Goal: Information Seeking & Learning: Learn about a topic

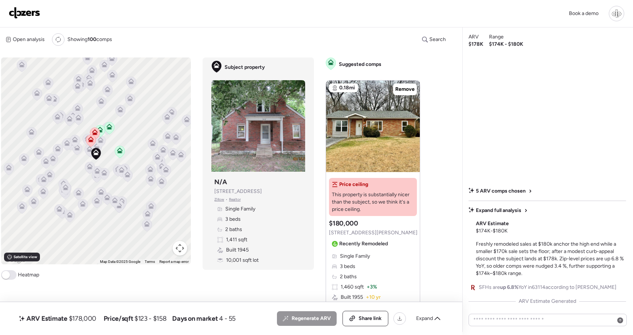
click at [246, 187] on div "Subject property N/A 2412 Wallis Ave Zillow • Realtor" at bounding box center [238, 190] width 48 height 25
copy span "2412 Wallis Ave"
drag, startPoint x: 250, startPoint y: 192, endPoint x: 214, endPoint y: 191, distance: 35.9
click at [214, 191] on div "Subject property N/A 2412 Wallis Ave Zillow • Realtor Single Family 3 beds 2 ba…" at bounding box center [258, 221] width 94 height 92
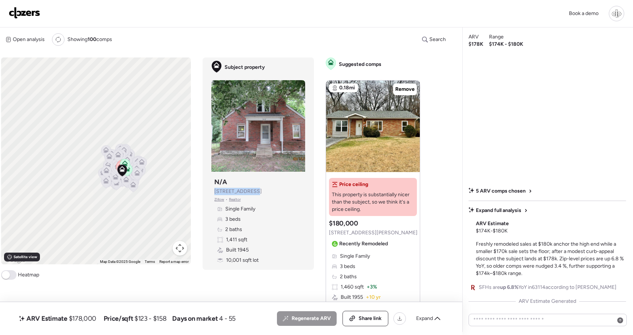
drag, startPoint x: 162, startPoint y: 228, endPoint x: 131, endPoint y: 189, distance: 50.4
click at [131, 189] on icon at bounding box center [133, 186] width 10 height 12
drag, startPoint x: 127, startPoint y: 180, endPoint x: 82, endPoint y: 170, distance: 45.3
click at [124, 173] on div at bounding box center [129, 180] width 10 height 14
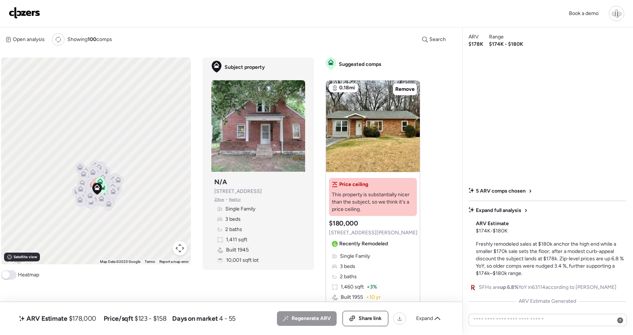
click at [309, 274] on div "To activate drag with keyboard, press Alt + Enter. Once in keyboard drag state,…" at bounding box center [213, 195] width 425 height 275
drag, startPoint x: 472, startPoint y: 43, endPoint x: 493, endPoint y: 42, distance: 21.6
click at [493, 42] on div "ARV $178K Range $174K - $180K 5 ARV comps chosen Expand full analysis ARV Estim…" at bounding box center [547, 179] width 170 height 305
drag, startPoint x: 473, startPoint y: 44, endPoint x: 497, endPoint y: 98, distance: 58.4
click at [474, 45] on span "$178K" at bounding box center [476, 44] width 15 height 7
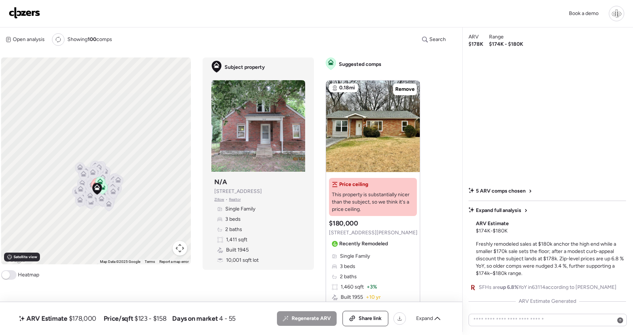
click at [474, 43] on span "$178K" at bounding box center [476, 44] width 15 height 7
drag, startPoint x: 519, startPoint y: 233, endPoint x: 473, endPoint y: 231, distance: 46.2
click at [473, 232] on div "Expand full analysis ARV Estimate $174K - $180K Freshly remodeled sales at $180…" at bounding box center [548, 242] width 158 height 70
copy span "$174K - $180K"
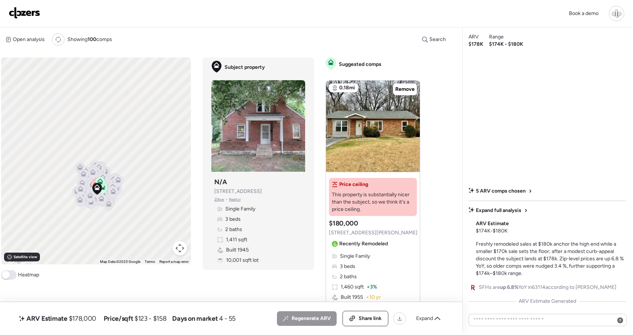
click at [499, 188] on span "5 ARV comps chosen" at bounding box center [501, 191] width 50 height 7
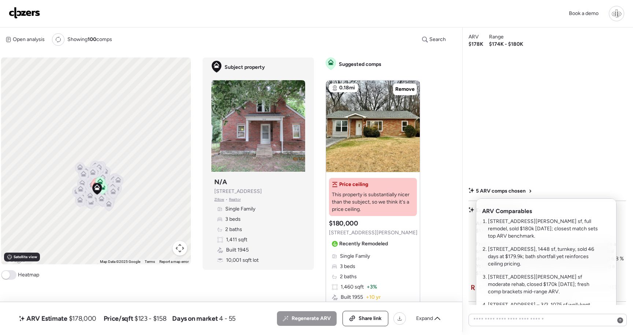
scroll to position [26, 0]
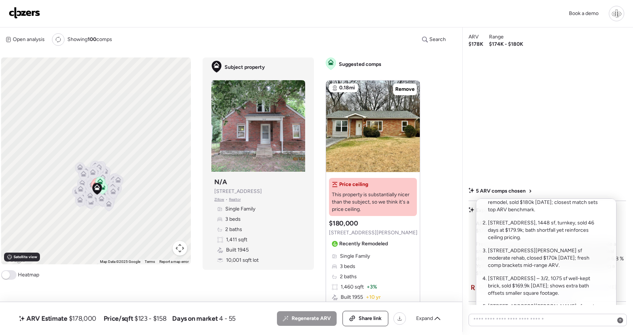
click at [525, 159] on div at bounding box center [316, 146] width 633 height 335
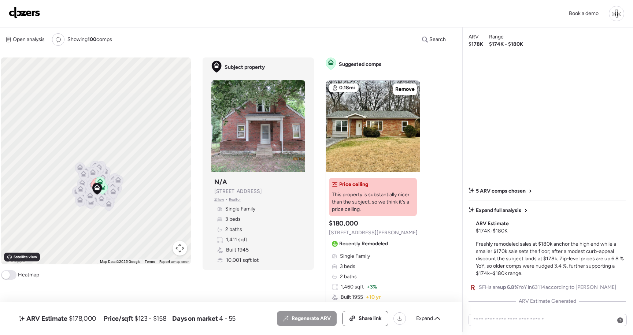
click at [517, 193] on span "5 ARV comps chosen" at bounding box center [501, 191] width 50 height 7
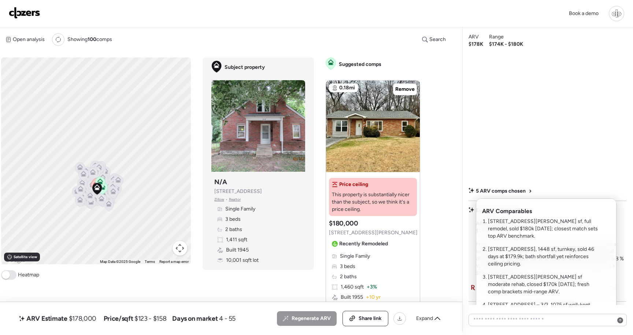
click at [534, 233] on li "2522 Gass Ave – 3/2, 1460 sf, full remodel, sold $180k five months ago; closest…" at bounding box center [545, 229] width 114 height 22
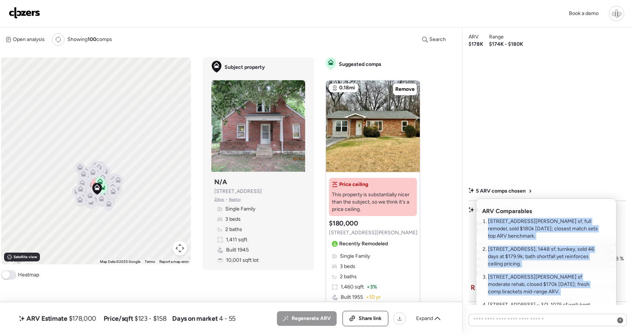
drag, startPoint x: 488, startPoint y: 219, endPoint x: 581, endPoint y: 299, distance: 122.9
click at [581, 299] on ol "2522 Gass Ave – 3/2, 1460 sf, full remodel, sold $180k five months ago; closest…" at bounding box center [541, 284] width 119 height 133
copy ol "2522 Gass Ave – 3/2, 1460 sf, full remodel, sold $180k five months ago; closest…"
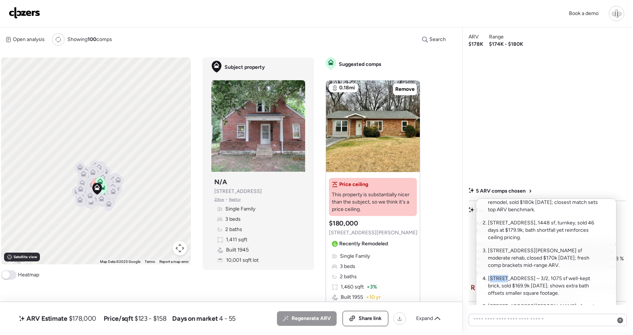
drag, startPoint x: 491, startPoint y: 281, endPoint x: 511, endPoint y: 282, distance: 20.2
click at [508, 282] on li "2619 Hood Ave – 3/2, 1075 sf well-kept brick, sold $169.9k eleven months ago; s…" at bounding box center [545, 286] width 114 height 22
drag, startPoint x: 524, startPoint y: 280, endPoint x: 480, endPoint y: 281, distance: 43.6
click at [480, 281] on div "ARV Comparables 2522 Gass Ave – 3/2, 1460 sf, full remodel, sold $180k five mon…" at bounding box center [546, 267] width 141 height 136
copy li "2619 Hood Ave"
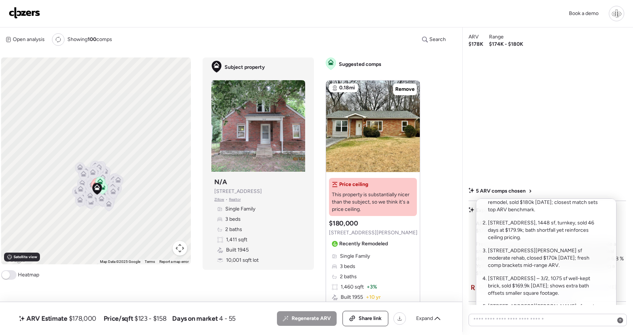
click at [384, 115] on div at bounding box center [316, 146] width 633 height 335
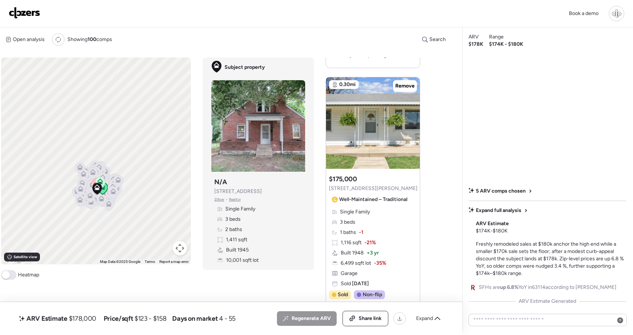
scroll to position [1353, 0]
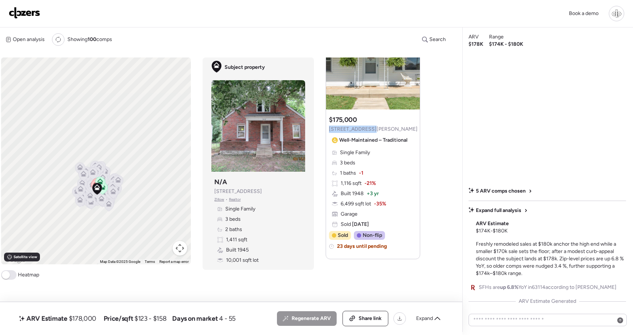
drag, startPoint x: 368, startPoint y: 128, endPoint x: 323, endPoint y: 129, distance: 45.1
click at [323, 129] on div "To activate drag with keyboard, press Alt + Enter. Once in keyboard drag state,…" at bounding box center [213, 195] width 425 height 275
copy span "9501 Marlowe Ave"
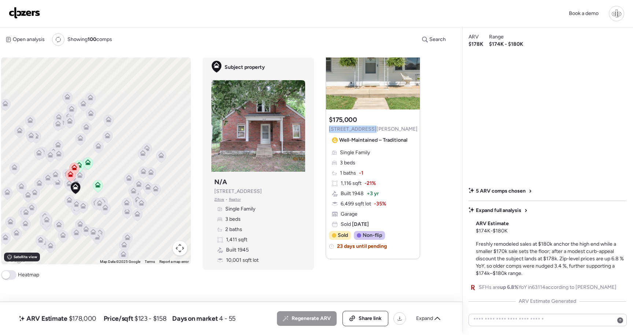
drag, startPoint x: 107, startPoint y: 211, endPoint x: 109, endPoint y: 175, distance: 36.0
click at [109, 175] on div "To activate drag with keyboard, press Alt + Enter. Once in keyboard drag state,…" at bounding box center [96, 161] width 190 height 207
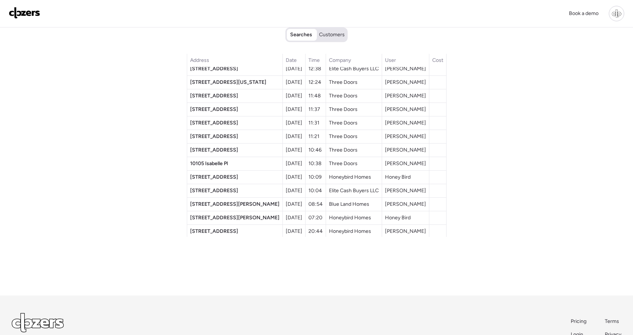
scroll to position [9, 0]
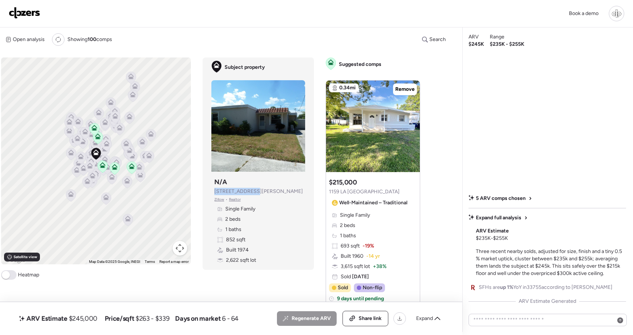
copy span "925 Marshall St"
drag, startPoint x: 253, startPoint y: 190, endPoint x: 213, endPoint y: 190, distance: 39.6
click at [213, 190] on div "Subject property N/A 925 Marshall St Zillow • Realtor Single Family 2 beds 1 ba…" at bounding box center [258, 221] width 94 height 92
drag, startPoint x: 510, startPoint y: 239, endPoint x: 477, endPoint y: 239, distance: 33.7
click at [477, 239] on div "Expand full analysis ARV Estimate $235K - $255K Three recent nearby solds, adju…" at bounding box center [551, 245] width 150 height 63
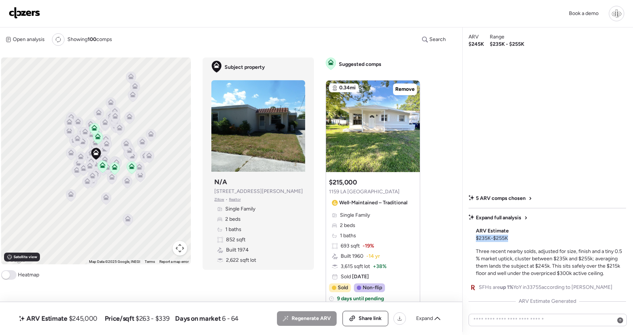
copy span "$235K - $255K"
click at [564, 171] on div "5 ARV comps chosen Expand full analysis ARV Estimate $235K - $255K Three recent…" at bounding box center [548, 179] width 158 height 251
click at [525, 197] on span "5 ARV comps chosen" at bounding box center [501, 198] width 50 height 7
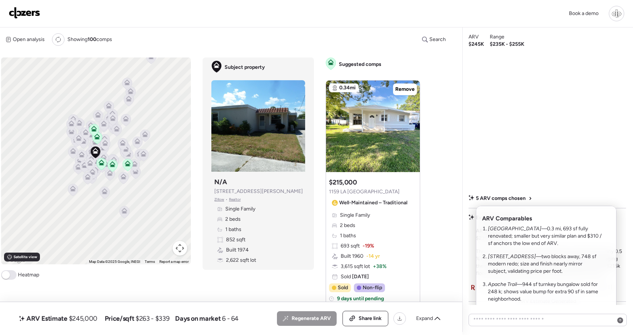
click at [522, 180] on div at bounding box center [316, 146] width 633 height 335
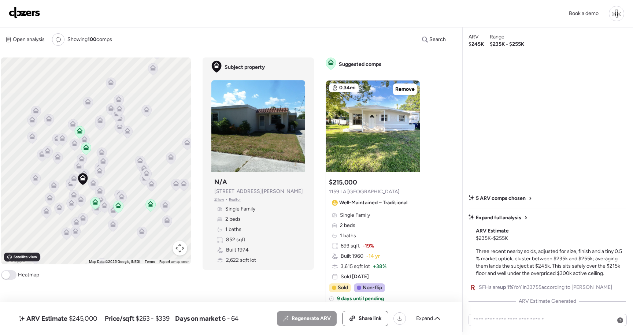
drag, startPoint x: 111, startPoint y: 167, endPoint x: 46, endPoint y: 158, distance: 65.8
click at [46, 158] on div "To activate drag with keyboard, press Alt + Enter. Once in keyboard drag state,…" at bounding box center [96, 161] width 190 height 207
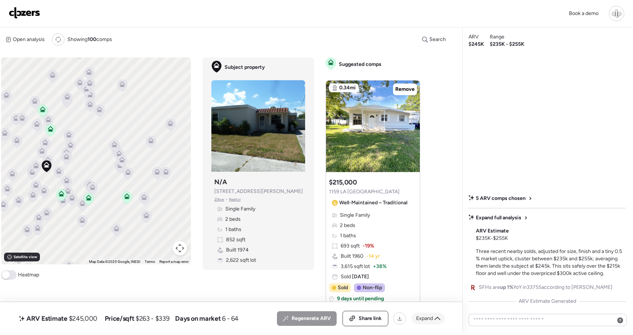
click at [435, 318] on icon at bounding box center [437, 319] width 6 height 6
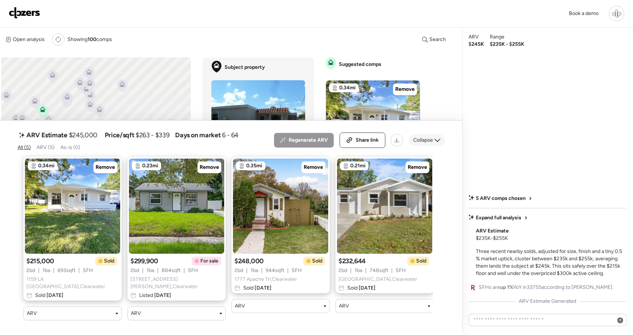
click at [436, 143] on icon at bounding box center [437, 140] width 6 height 6
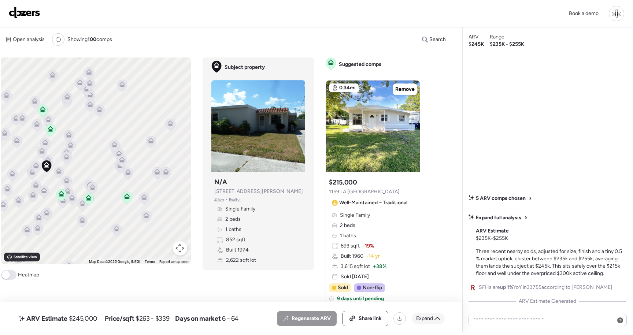
click at [433, 317] on div "Expand" at bounding box center [428, 319] width 33 height 12
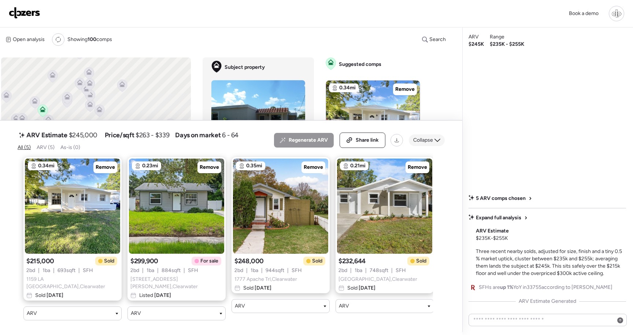
click at [426, 144] on span "Collapse" at bounding box center [423, 140] width 20 height 7
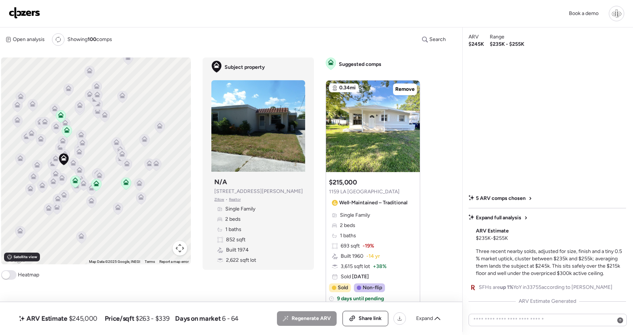
click at [127, 184] on icon at bounding box center [126, 183] width 5 height 2
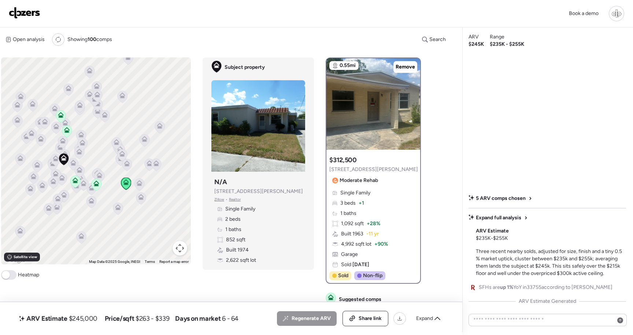
click at [63, 116] on icon at bounding box center [61, 115] width 6 height 6
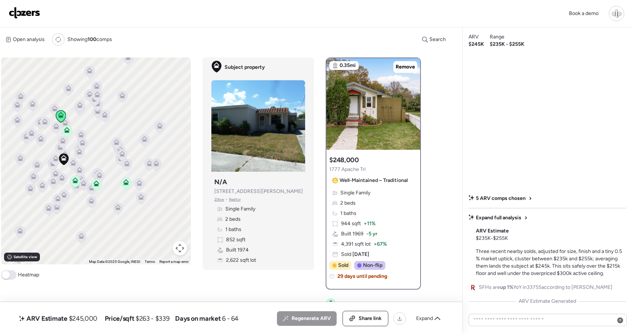
click at [145, 49] on div "Open analysis Re-run report Showing 100 comps Search Comps list Analysis To act…" at bounding box center [227, 179] width 452 height 305
click at [67, 163] on icon at bounding box center [64, 159] width 10 height 12
click at [117, 164] on icon at bounding box center [121, 160] width 10 height 12
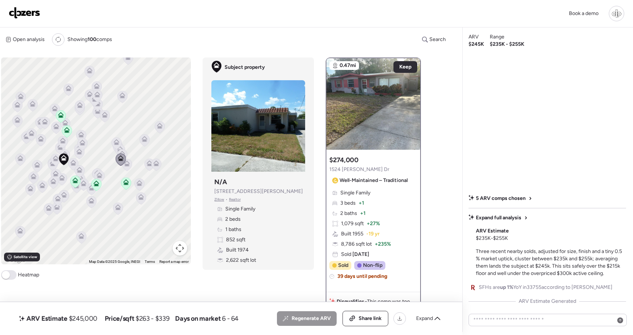
click at [161, 100] on div "To activate drag with keyboard, press Alt + Enter. Once in keyboard drag state,…" at bounding box center [96, 161] width 190 height 207
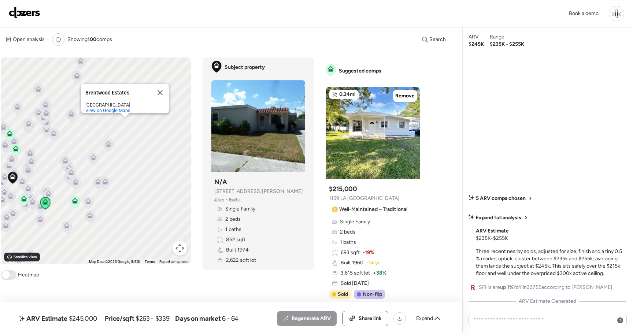
scroll to position [271, 0]
click at [439, 221] on div "Open analysis Re-run report Showing 100 comps Search Comps list Analysis To act…" at bounding box center [227, 179] width 452 height 305
click at [161, 86] on button "Close" at bounding box center [160, 93] width 18 height 18
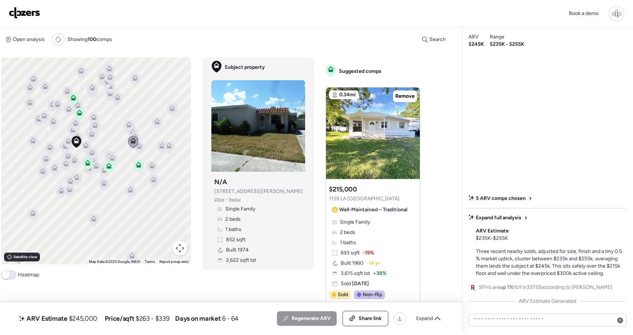
drag, startPoint x: 125, startPoint y: 157, endPoint x: 189, endPoint y: 122, distance: 73.0
click at [189, 122] on div "To activate drag with keyboard, press Alt + Enter. Once in keyboard drag state,…" at bounding box center [96, 161] width 190 height 207
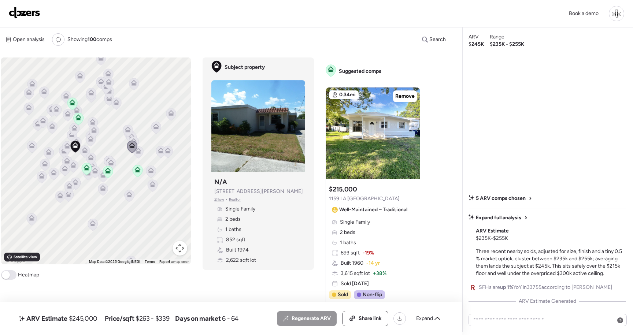
drag, startPoint x: 175, startPoint y: 109, endPoint x: 170, endPoint y: 130, distance: 21.9
click at [171, 121] on icon at bounding box center [171, 114] width 10 height 12
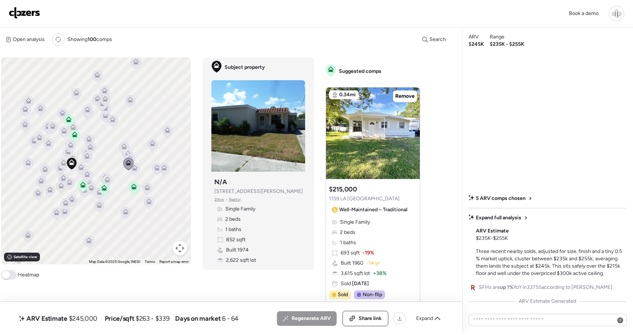
click at [556, 279] on div "5 ARV comps chosen Expand full analysis ARV Estimate $235K - $255K Three recent…" at bounding box center [548, 250] width 158 height 110
click at [502, 197] on span "5 ARV comps chosen" at bounding box center [501, 198] width 50 height 7
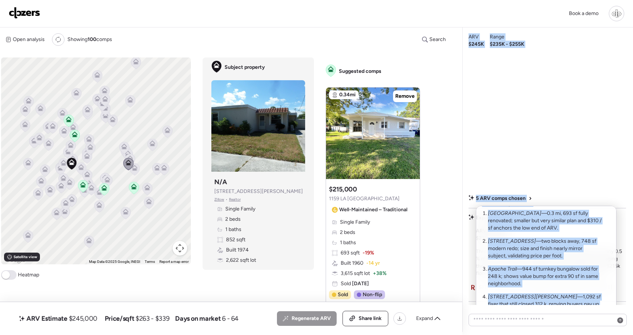
scroll to position [0, 0]
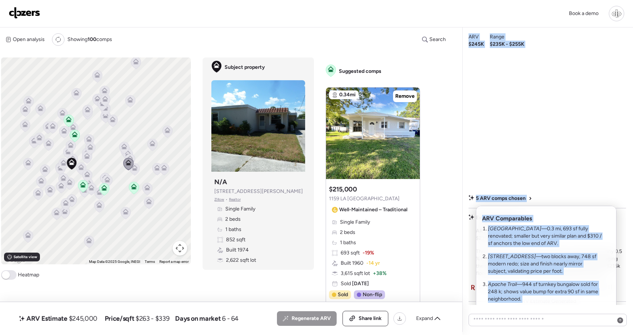
drag, startPoint x: 555, startPoint y: 302, endPoint x: 477, endPoint y: 203, distance: 126.4
click at [477, 203] on div "ARV $245K Range $235K - $255K 5 ARV comps chosen ARV Comparables 1159 La Salle …" at bounding box center [547, 179] width 170 height 305
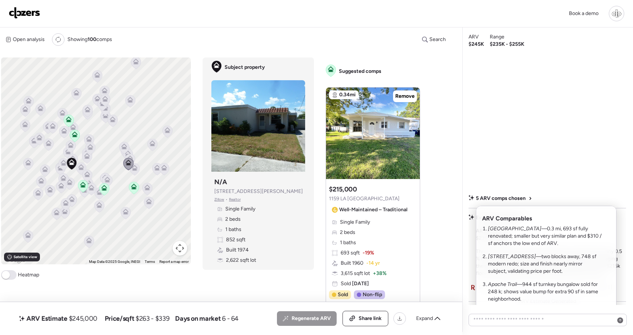
click at [535, 277] on ol "1159 La Salle St —0.3 mi, 693 sf fully renovated; smaller but very similar plan…" at bounding box center [541, 295] width 119 height 141
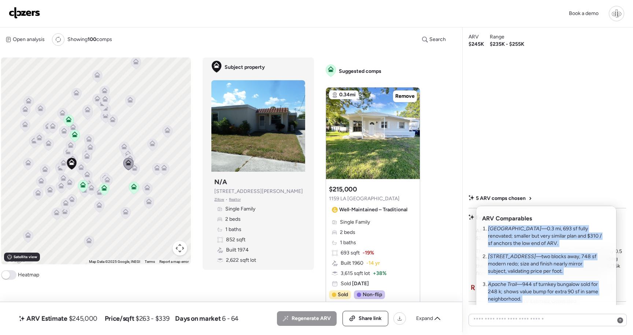
drag, startPoint x: 556, startPoint y: 302, endPoint x: 488, endPoint y: 229, distance: 100.3
click at [488, 229] on ol "1159 La Salle St —0.3 mi, 693 sf fully renovated; smaller but very similar plan…" at bounding box center [541, 295] width 119 height 141
copy ol "1159 La Salle St —0.3 mi, 693 sf fully renovated; smaller but very similar plan…"
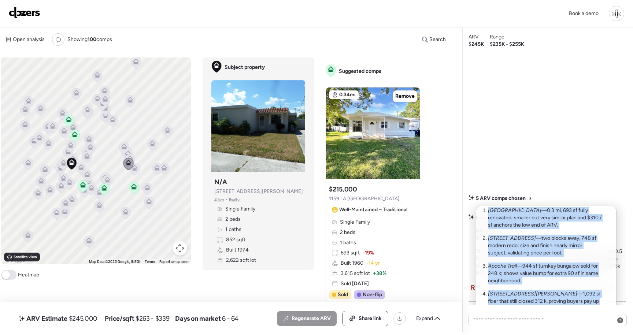
scroll to position [26, 0]
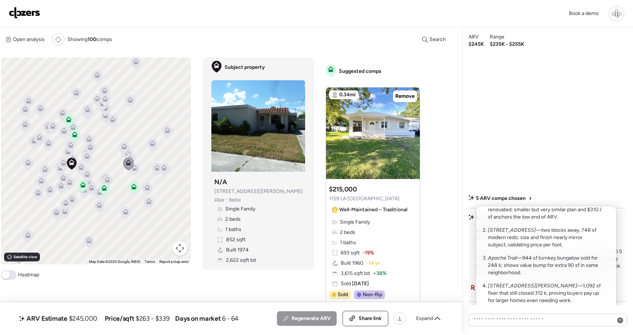
click at [366, 226] on div at bounding box center [316, 146] width 633 height 335
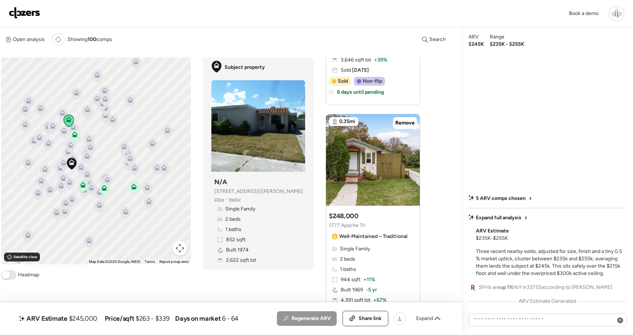
scroll to position [726, 0]
copy span "1777 Apache Trl"
drag, startPoint x: 369, startPoint y: 224, endPoint x: 329, endPoint y: 225, distance: 39.6
click at [329, 225] on div "Suggested comp $248,000 1777 Apache Trl Well-Maintained – Traditional" at bounding box center [369, 226] width 81 height 31
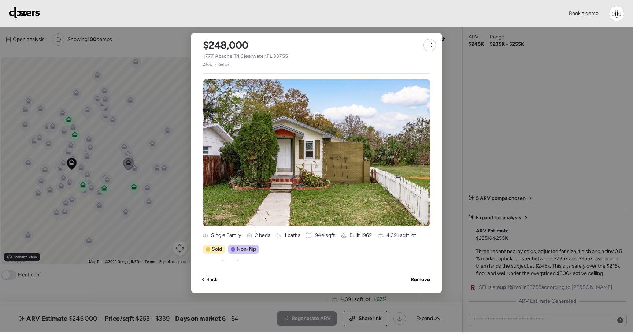
click at [438, 45] on div "$248,000 1777 Apache Trl , Clearwater , FL 33755 Zillow • Realtor Single Family…" at bounding box center [316, 163] width 251 height 260
click at [433, 42] on div at bounding box center [430, 45] width 12 height 12
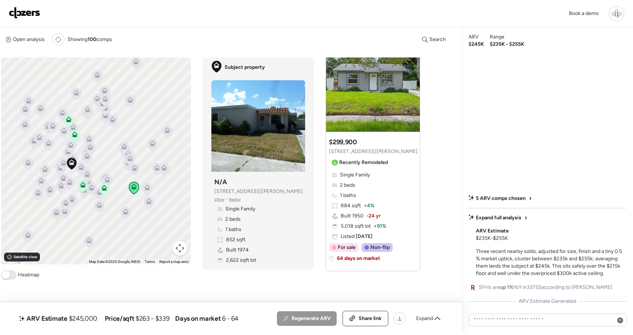
scroll to position [1276, 0]
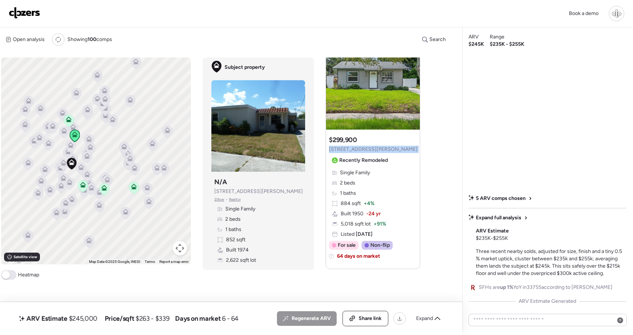
drag, startPoint x: 373, startPoint y: 150, endPoint x: 330, endPoint y: 151, distance: 42.9
click at [330, 151] on div "Suggested comp $299,900 1743 Fulton Ave Recently Remodeled" at bounding box center [373, 151] width 89 height 31
copy div "1743 Fulton Ave"
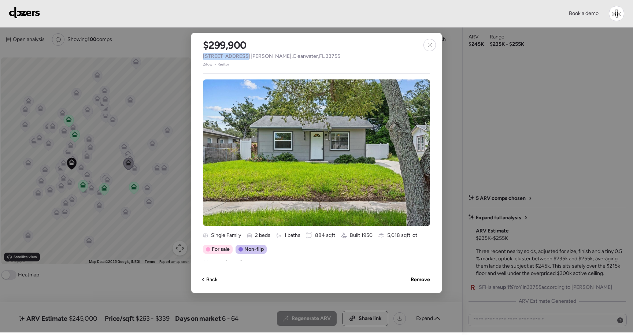
drag, startPoint x: 202, startPoint y: 55, endPoint x: 238, endPoint y: 56, distance: 35.9
click at [238, 56] on div "$299,900 1743 Fulton Ave , Clearwater , FL 33755 Zillow • Realtor" at bounding box center [271, 50] width 161 height 34
copy span "1743 Fulton Ave"
click at [430, 48] on icon at bounding box center [430, 45] width 6 height 6
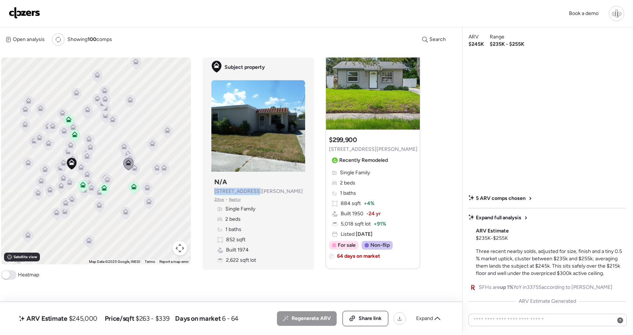
copy span "[STREET_ADDRESS][PERSON_NAME]"
drag, startPoint x: 256, startPoint y: 193, endPoint x: 211, endPoint y: 190, distance: 45.2
click at [212, 191] on div "Subject property N/A 925 Marshall St Zillow • Realtor Single Family 2 beds 1 ba…" at bounding box center [258, 221] width 94 height 92
click at [244, 151] on img at bounding box center [258, 126] width 94 height 92
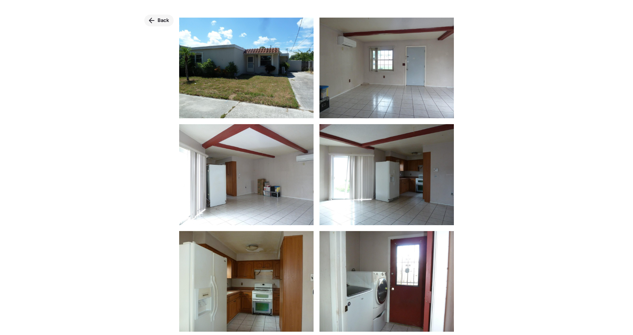
click at [158, 25] on div "Back" at bounding box center [158, 21] width 29 height 12
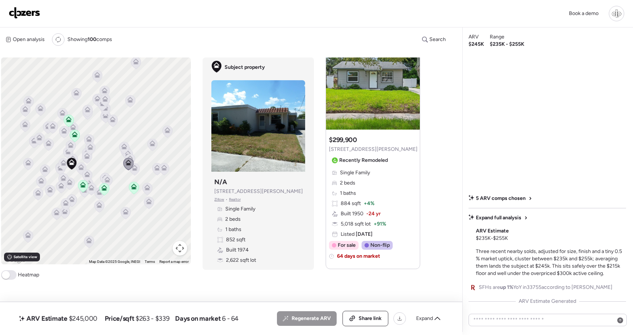
click at [280, 213] on div "Single Family 2 beds 1 baths 852 sqft Built 1974 2,622 sqft lot" at bounding box center [258, 235] width 88 height 59
click at [361, 151] on span "1743 Fulton Ave" at bounding box center [373, 149] width 89 height 7
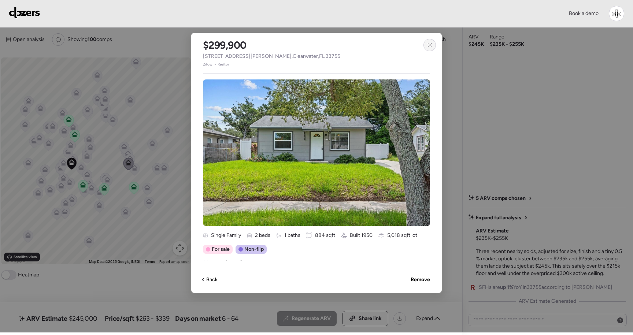
click at [428, 48] on div at bounding box center [430, 45] width 12 height 12
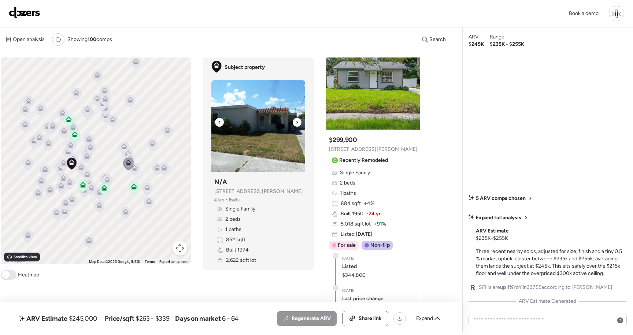
click at [274, 148] on img at bounding box center [258, 126] width 94 height 92
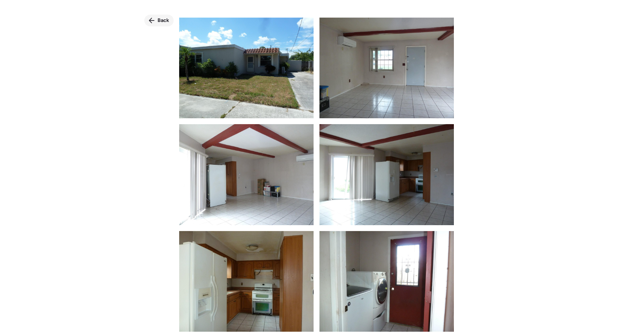
click at [156, 19] on div "Back" at bounding box center [158, 21] width 29 height 12
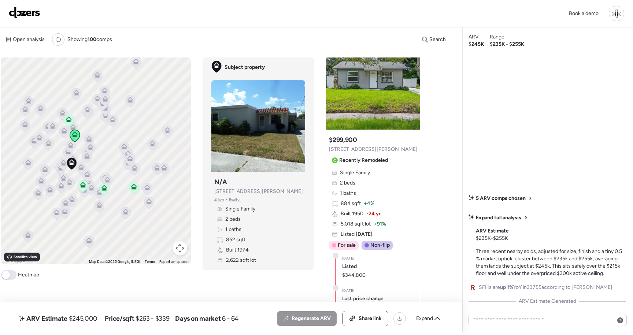
click at [370, 158] on span "Recently Remodeled" at bounding box center [363, 160] width 49 height 7
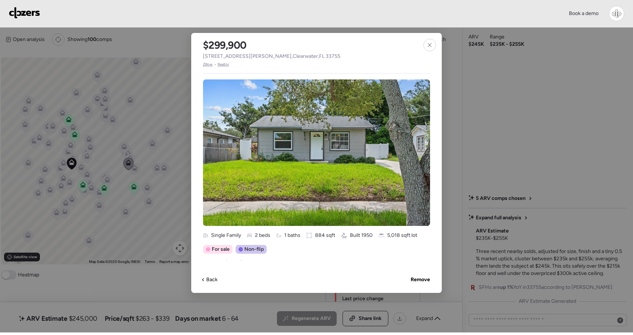
click at [432, 37] on div "$299,900 1743 Fulton Ave , Clearwater , FL 33755 Zillow • Realtor Single Family…" at bounding box center [316, 163] width 251 height 260
click at [432, 42] on icon at bounding box center [430, 45] width 6 height 6
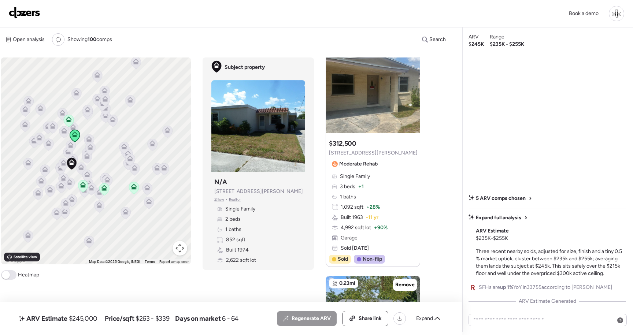
scroll to position [1032, 0]
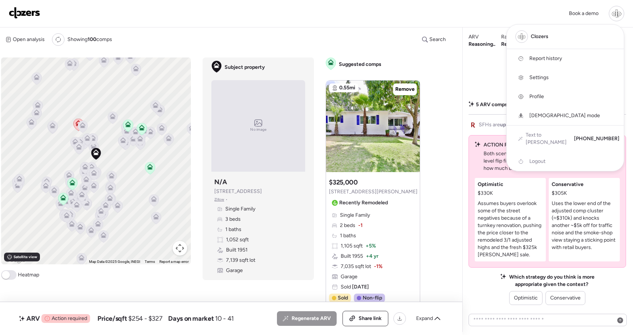
click at [114, 154] on div at bounding box center [316, 146] width 633 height 335
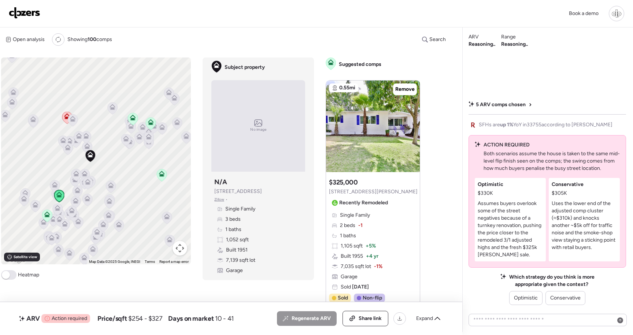
click at [381, 189] on div "Suggested comp $325,000 913 Chester Dr Recently Remodeled" at bounding box center [373, 193] width 89 height 31
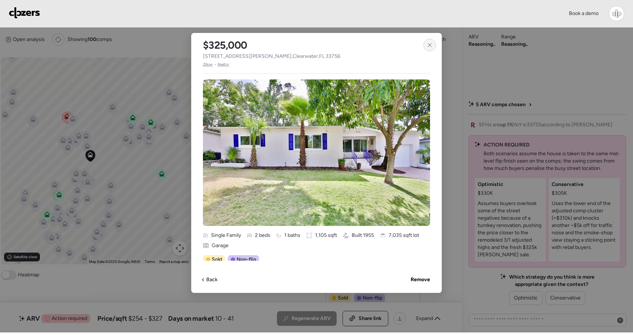
click at [433, 42] on div at bounding box center [430, 45] width 12 height 12
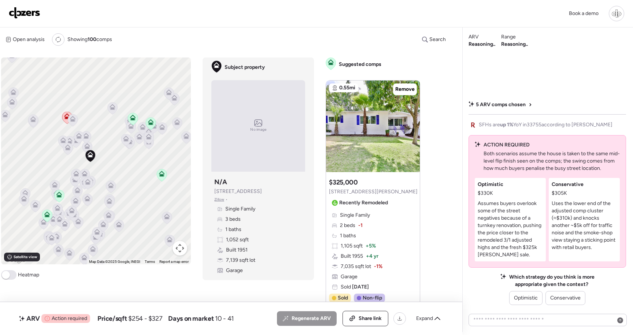
copy span "337 S Highland Ave"
drag, startPoint x: 265, startPoint y: 195, endPoint x: 212, endPoint y: 190, distance: 52.6
click at [212, 190] on div "Subject property N/A 337 S Highland Ave Zillow • Single Family 3 beds 1 baths 1…" at bounding box center [258, 226] width 94 height 103
click at [169, 14] on div "Book a demo" at bounding box center [316, 13] width 615 height 15
click at [497, 102] on span "5 ARV comps chosen" at bounding box center [501, 104] width 50 height 7
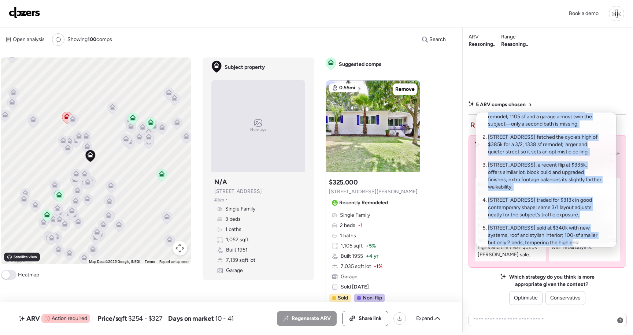
scroll to position [41, 0]
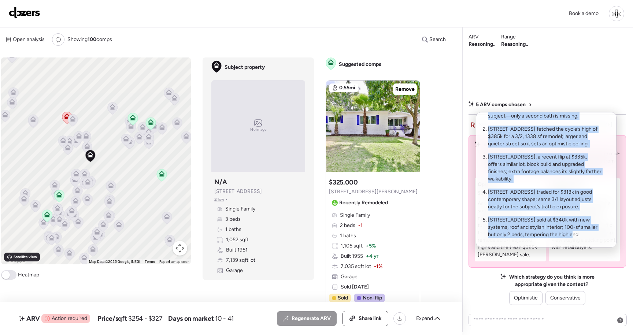
drag, startPoint x: 488, startPoint y: 134, endPoint x: 582, endPoint y: 244, distance: 144.5
click at [582, 244] on div "ARV Comparables 913 Chester Dr closed this month at $325k after a top-to-bottom…" at bounding box center [546, 180] width 141 height 136
copy ol "913 Chester Dr closed this month at $325k after a top-to-bottom remodel; 1105 s…"
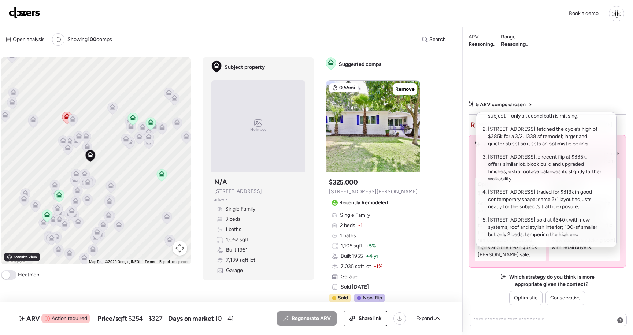
click at [515, 194] on li "102 N Mars Ave traded for $313k in good contemporary shape; same 3/1 layout adj…" at bounding box center [545, 200] width 114 height 22
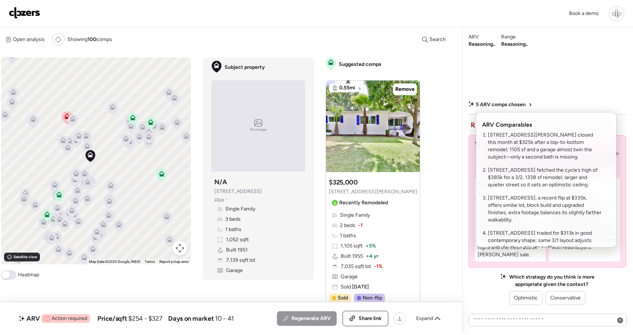
click at [545, 87] on div at bounding box center [316, 146] width 633 height 335
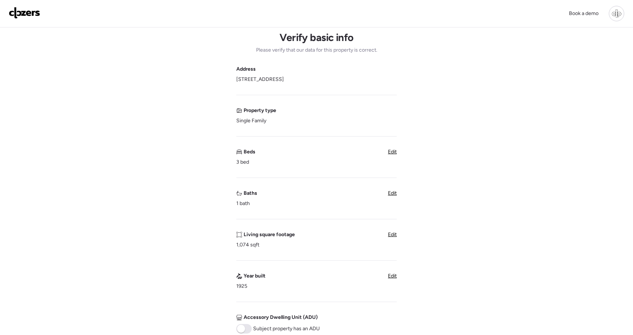
scroll to position [23, 0]
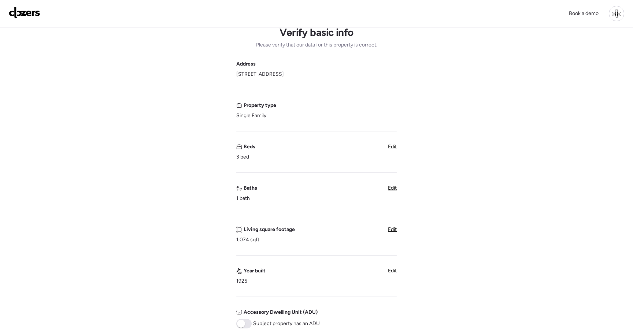
click at [283, 74] on span "[STREET_ADDRESS]" at bounding box center [260, 74] width 48 height 7
copy span "[GEOGRAPHIC_DATA]"
drag, startPoint x: 232, startPoint y: 75, endPoint x: 277, endPoint y: 75, distance: 45.1
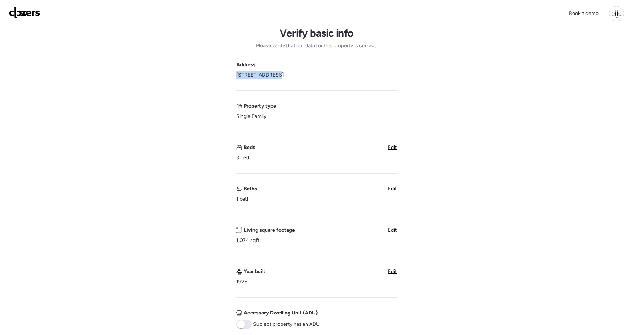
click at [273, 75] on div "Verify basic info Please verify that our data for this property is correct. Add…" at bounding box center [316, 269] width 621 height 528
copy span "[STREET_ADDRESS]"
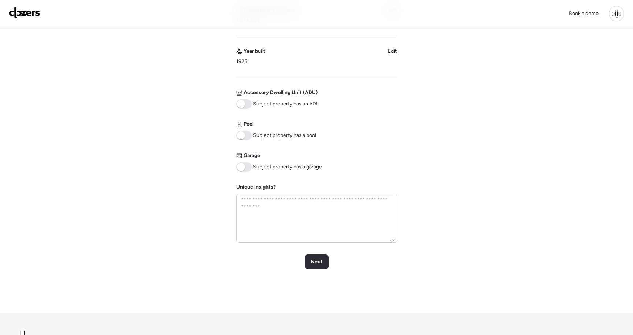
scroll to position [311, 0]
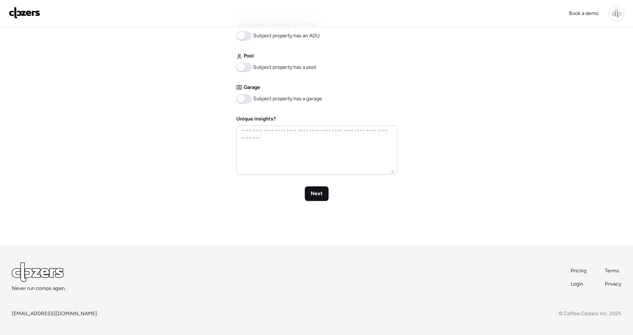
click at [312, 196] on span "Next" at bounding box center [317, 193] width 12 height 7
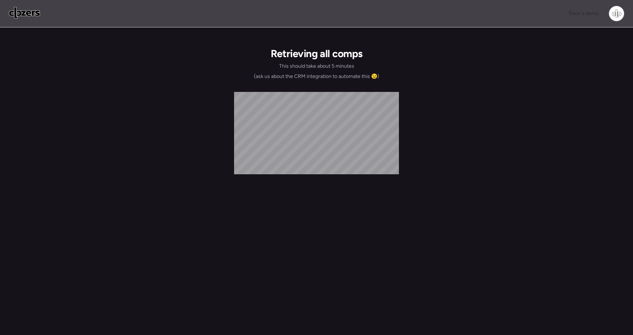
scroll to position [0, 0]
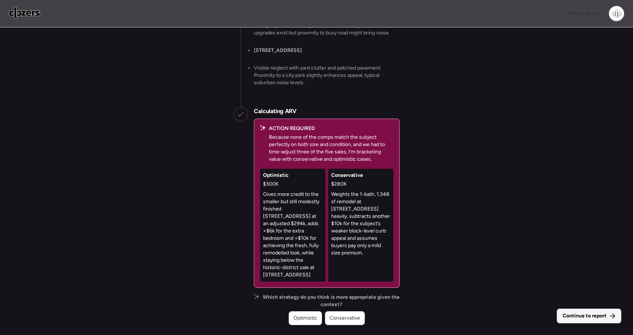
click at [580, 316] on span "Continue to report" at bounding box center [585, 316] width 44 height 7
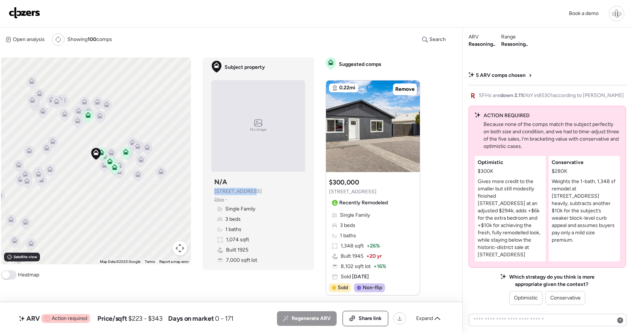
copy span "[STREET_ADDRESS]"
drag, startPoint x: 253, startPoint y: 194, endPoint x: 201, endPoint y: 192, distance: 51.7
click at [202, 193] on div "To activate drag with keyboard, press Alt + Enter. Once in keyboard drag state,…" at bounding box center [213, 195] width 425 height 275
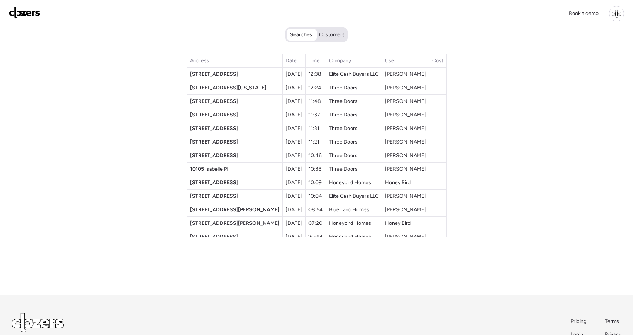
scroll to position [9, 0]
